Goal: Information Seeking & Learning: Learn about a topic

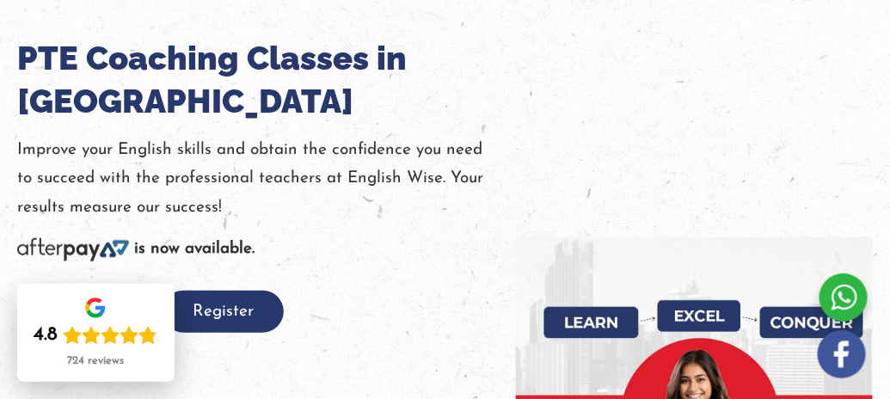
scroll to position [256, 0]
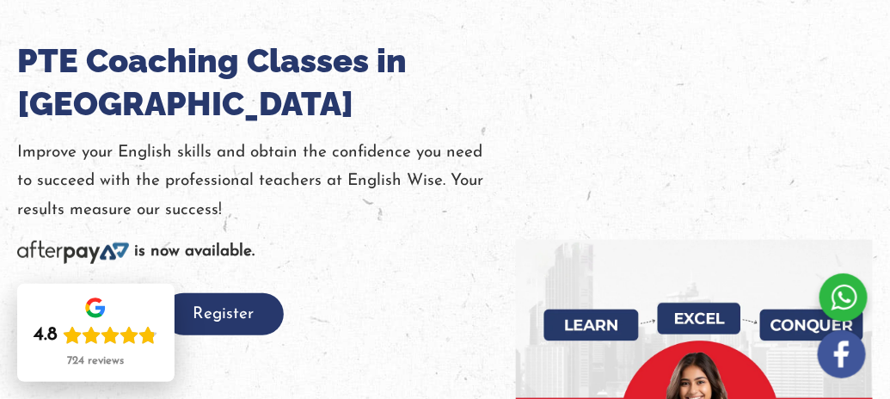
click at [476, 290] on div at bounding box center [266, 280] width 499 height 28
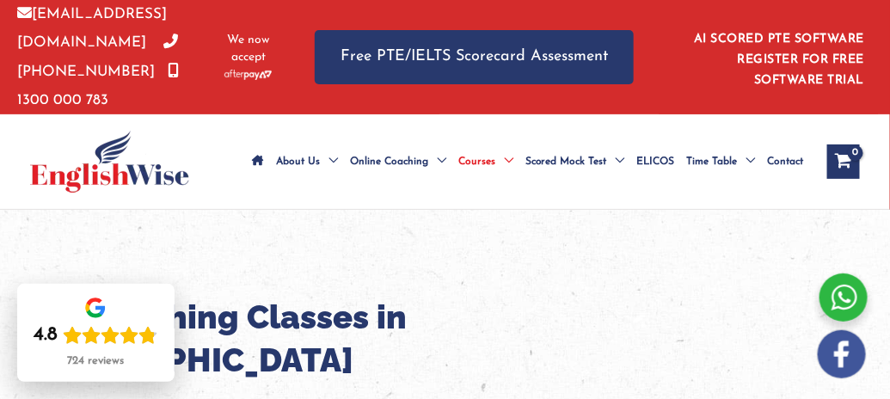
scroll to position [1, 0]
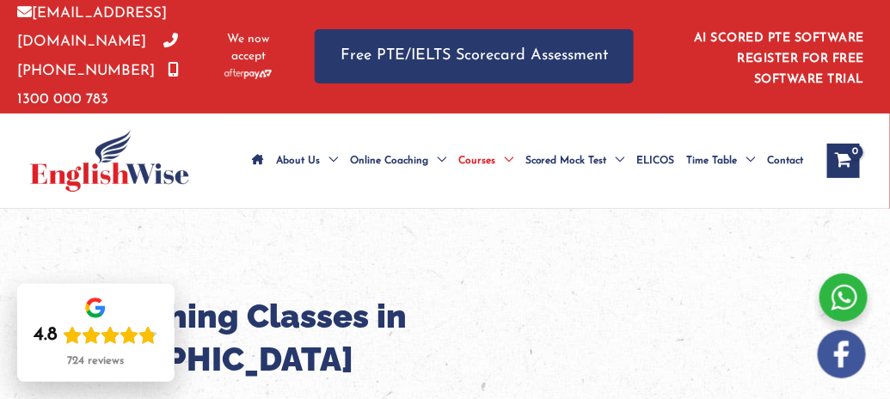
click at [786, 157] on span "Contact" at bounding box center [786, 161] width 36 height 60
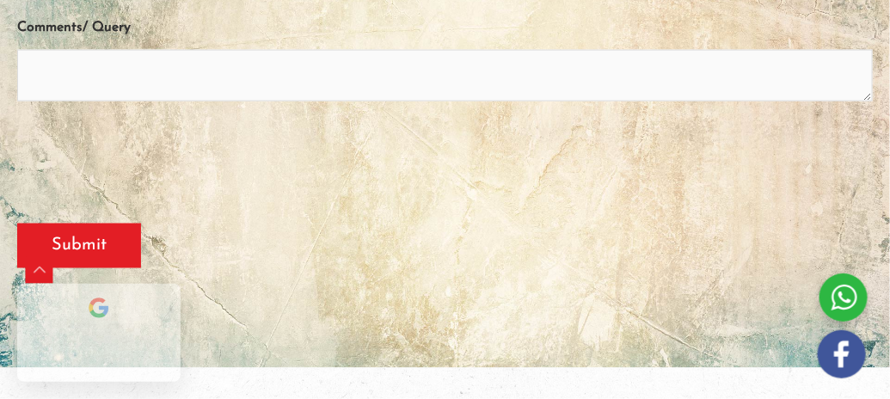
scroll to position [330, 0]
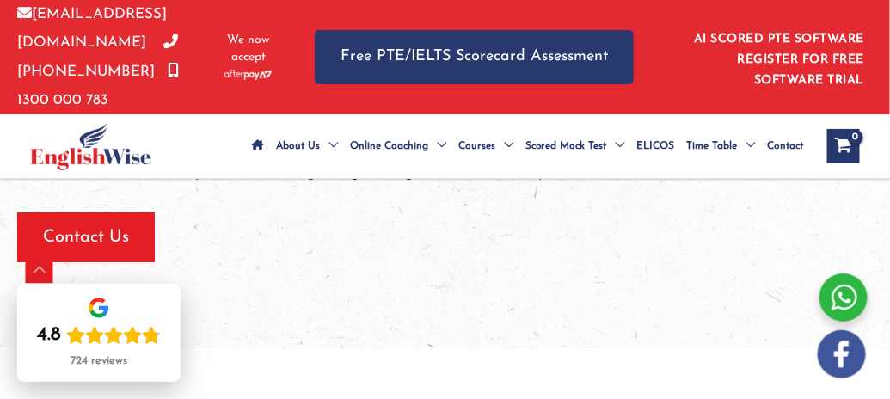
scroll to position [1548, 0]
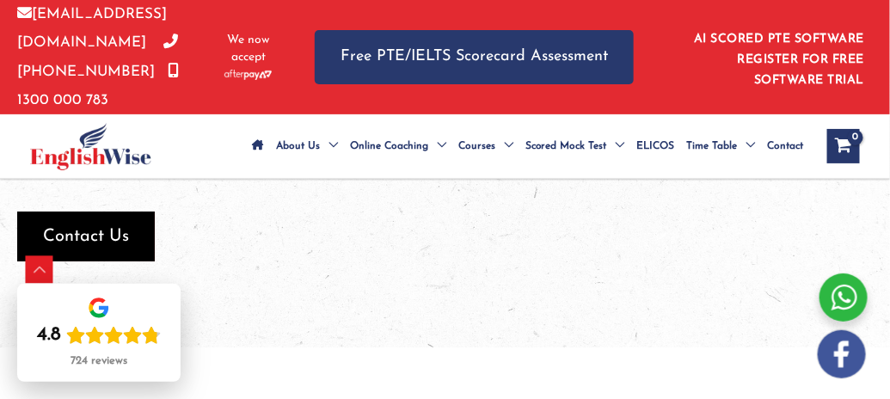
click at [118, 225] on span "Contact Us" at bounding box center [86, 237] width 86 height 24
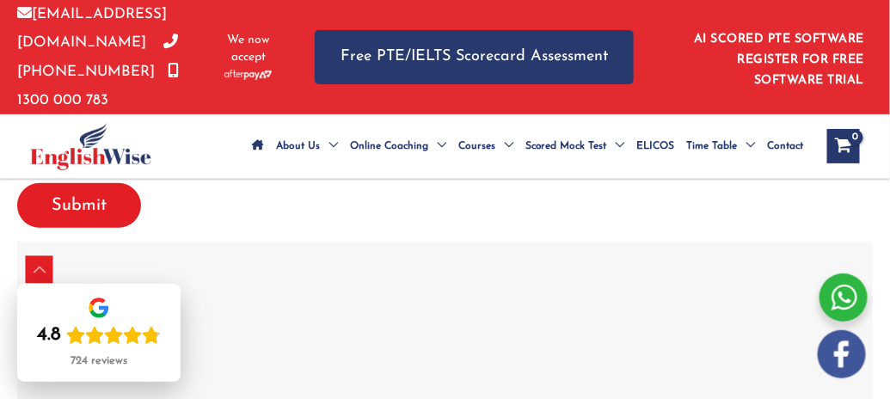
scroll to position [3591, 0]
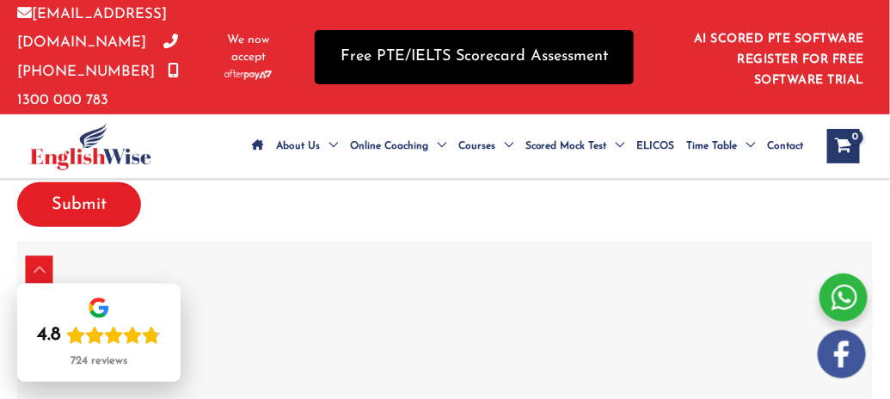
click at [462, 47] on link "Free PTE/IELTS Scorecard Assessment" at bounding box center [474, 57] width 319 height 54
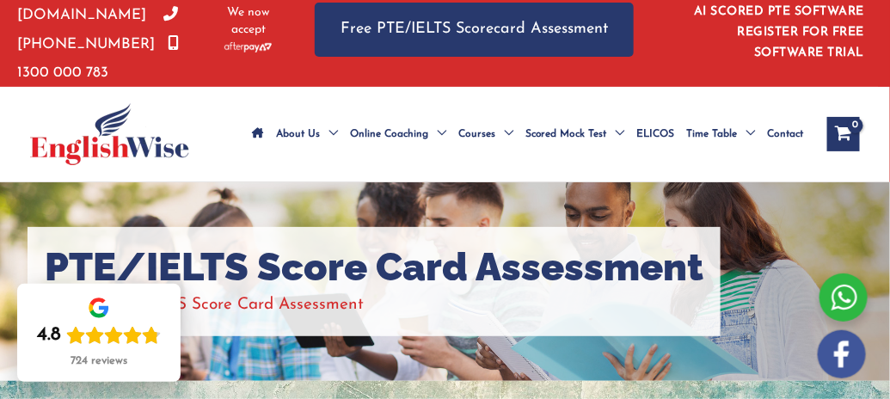
scroll to position [27, 0]
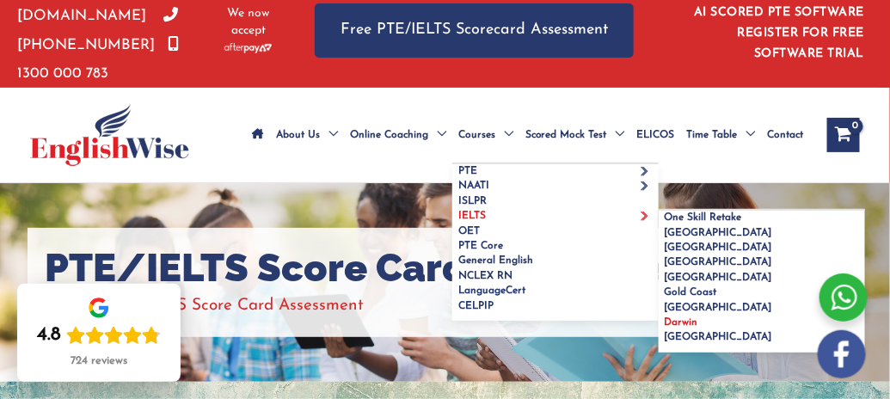
click at [676, 317] on span "Darwin" at bounding box center [682, 322] width 34 height 10
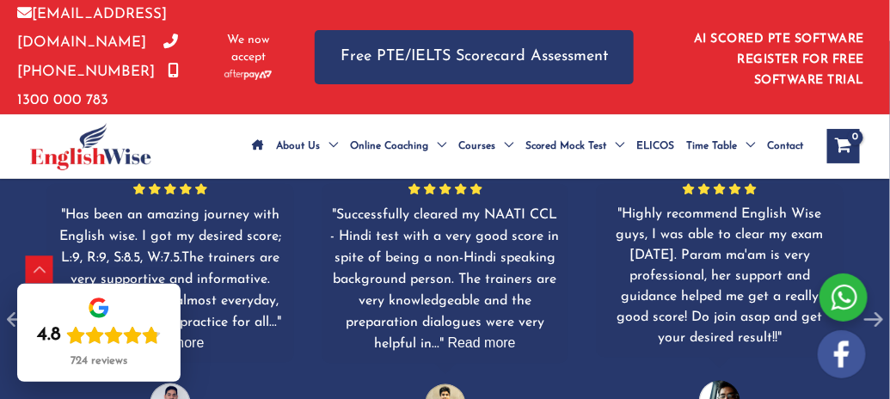
scroll to position [2493, 0]
